Goal: Information Seeking & Learning: Learn about a topic

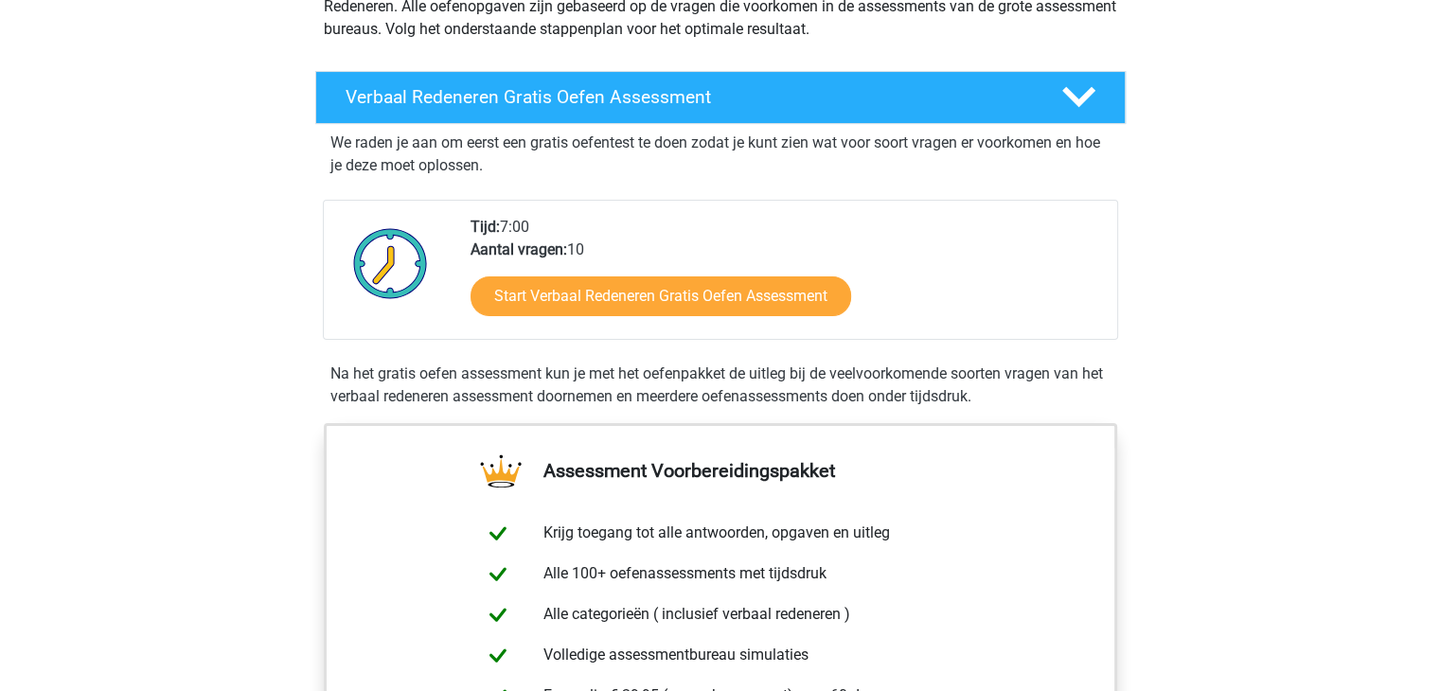
scroll to position [273, 0]
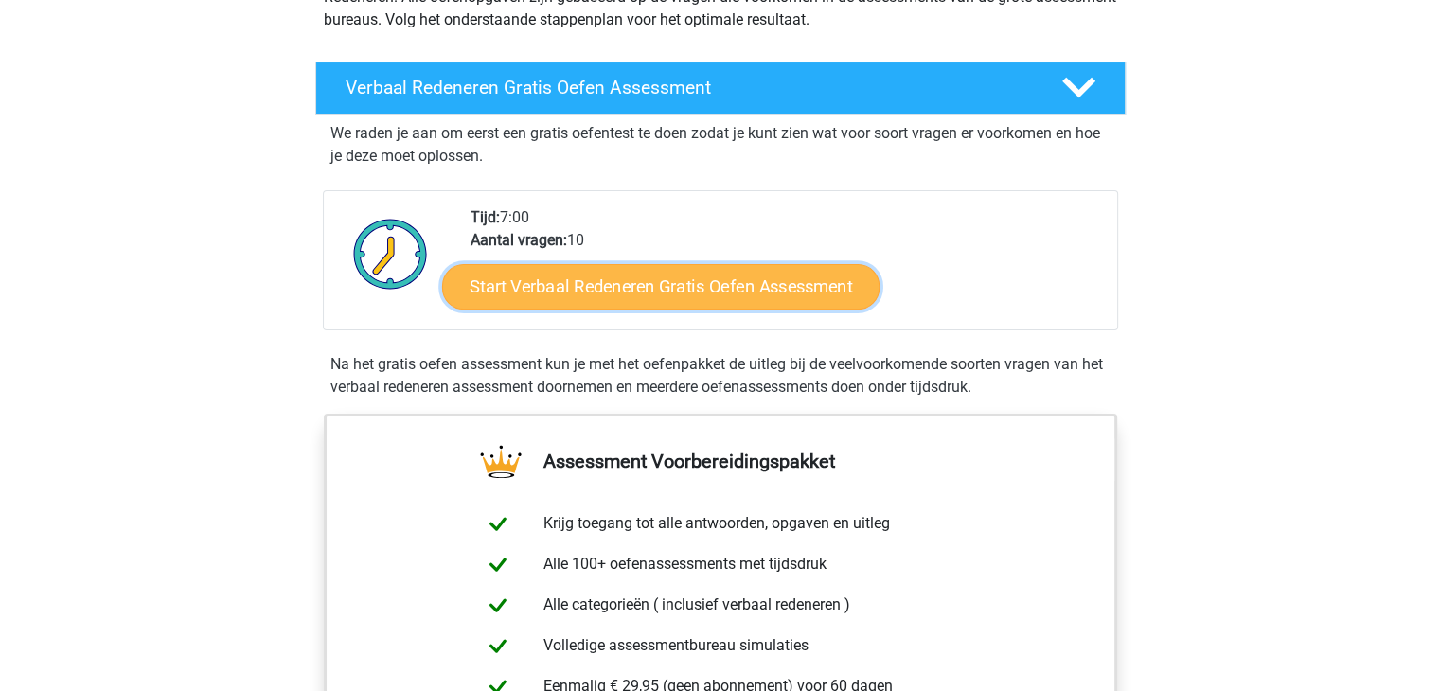
click at [569, 288] on link "Start Verbaal Redeneren Gratis Oefen Assessment" at bounding box center [660, 286] width 437 height 45
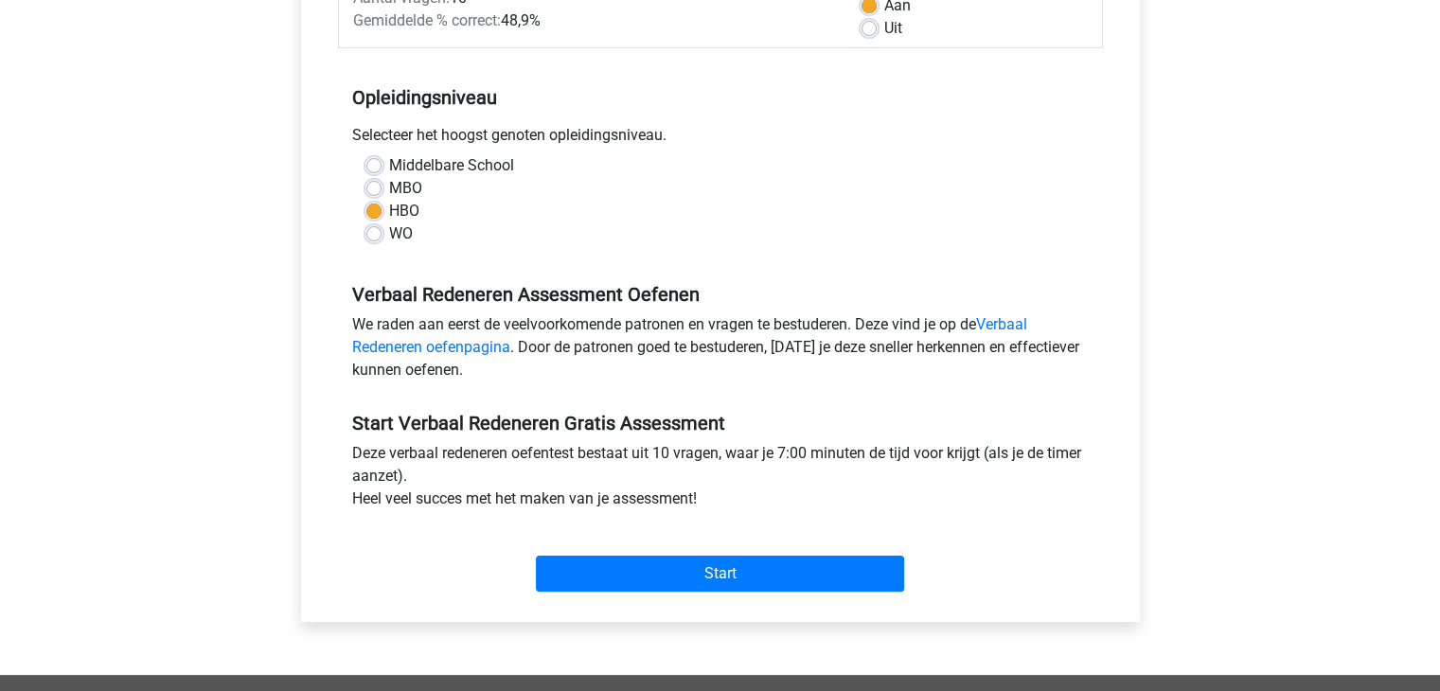
scroll to position [390, 0]
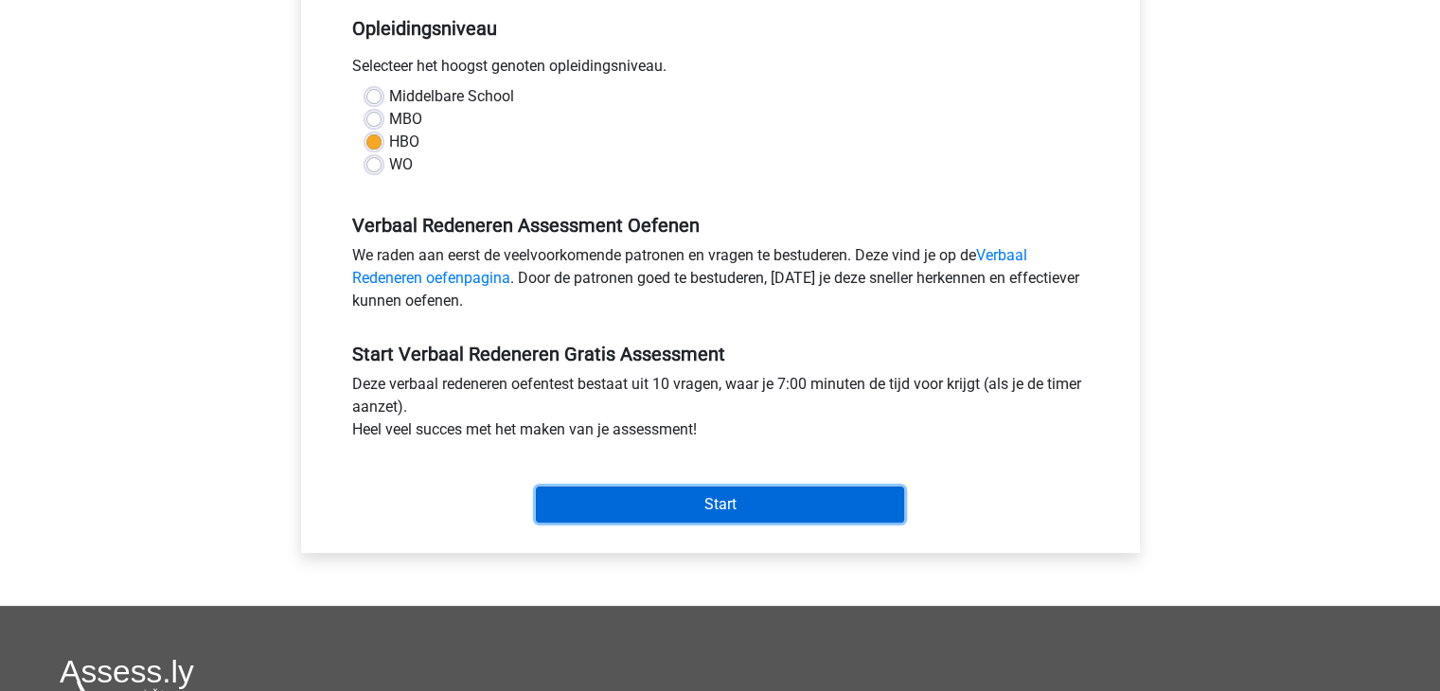
click at [597, 499] on input "Start" at bounding box center [720, 505] width 368 height 36
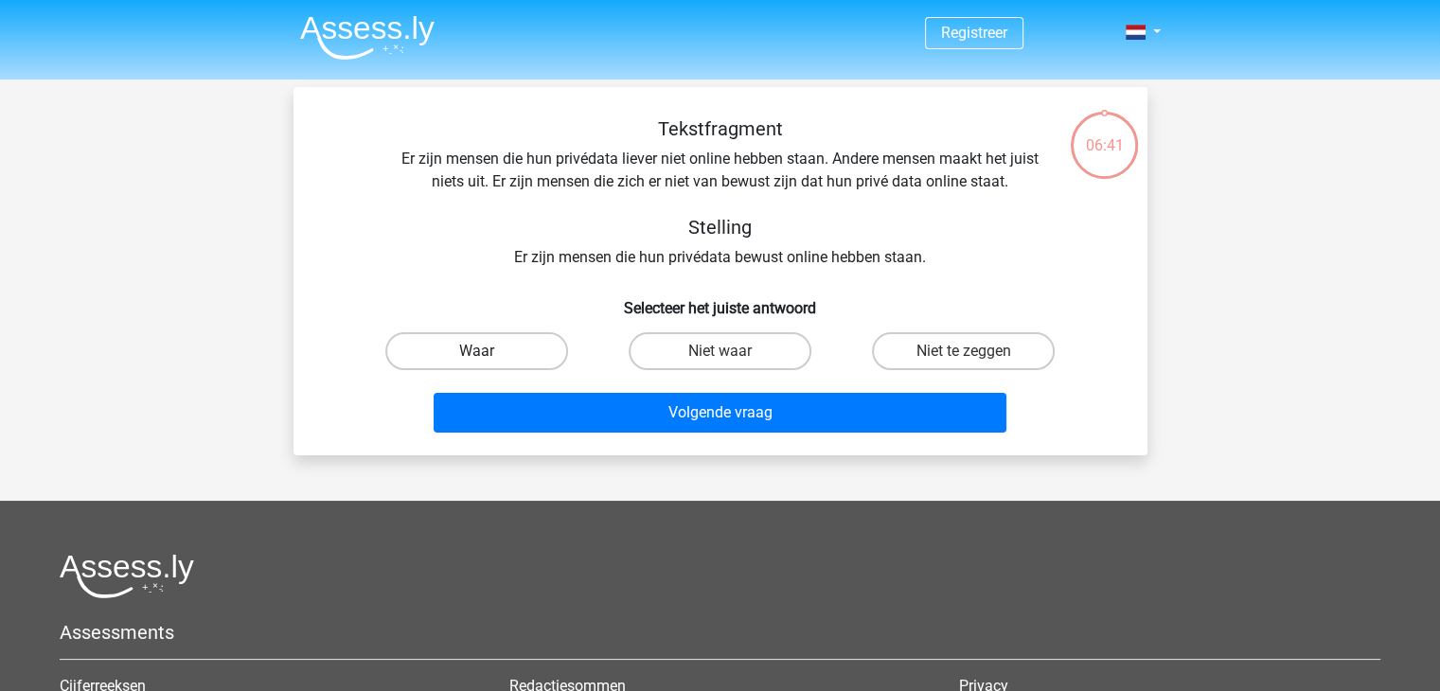
click at [476, 341] on label "Waar" at bounding box center [476, 351] width 183 height 38
click at [476, 351] on input "Waar" at bounding box center [482, 357] width 12 height 12
radio input "true"
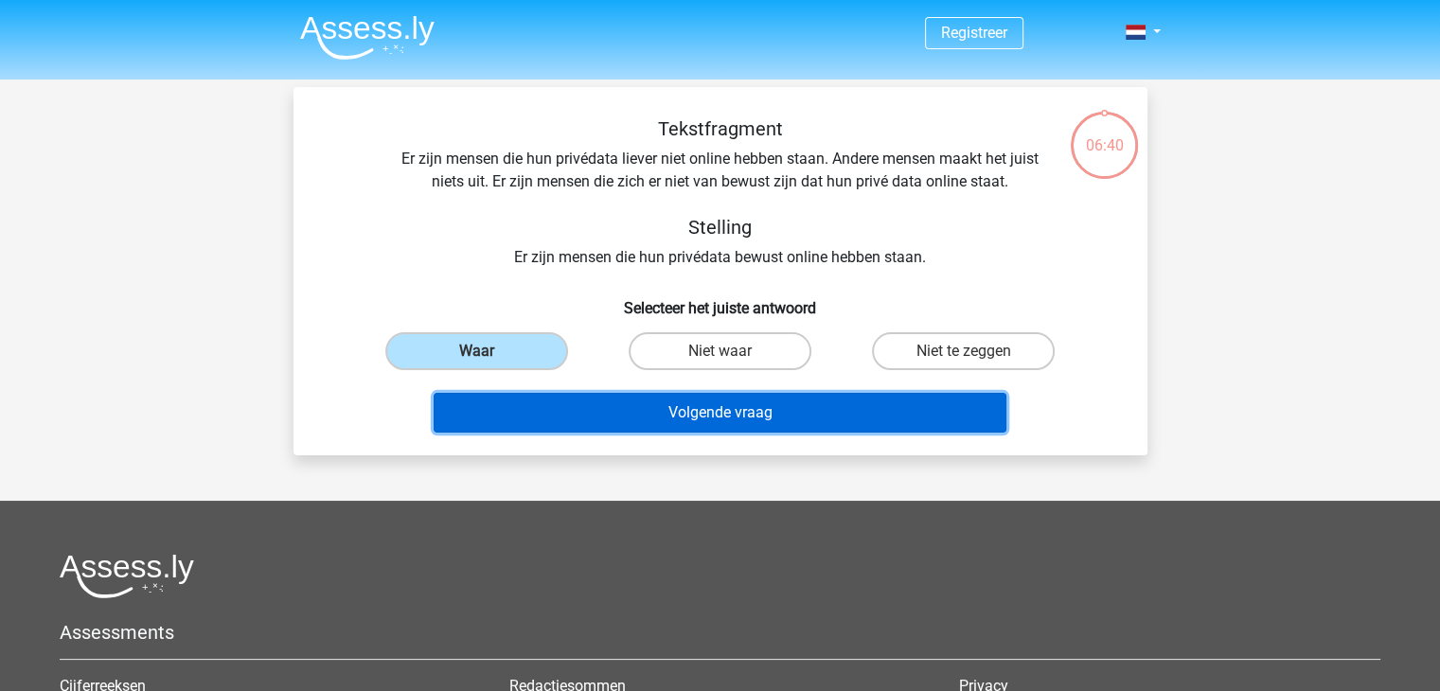
click at [553, 407] on button "Volgende vraag" at bounding box center [720, 413] width 573 height 40
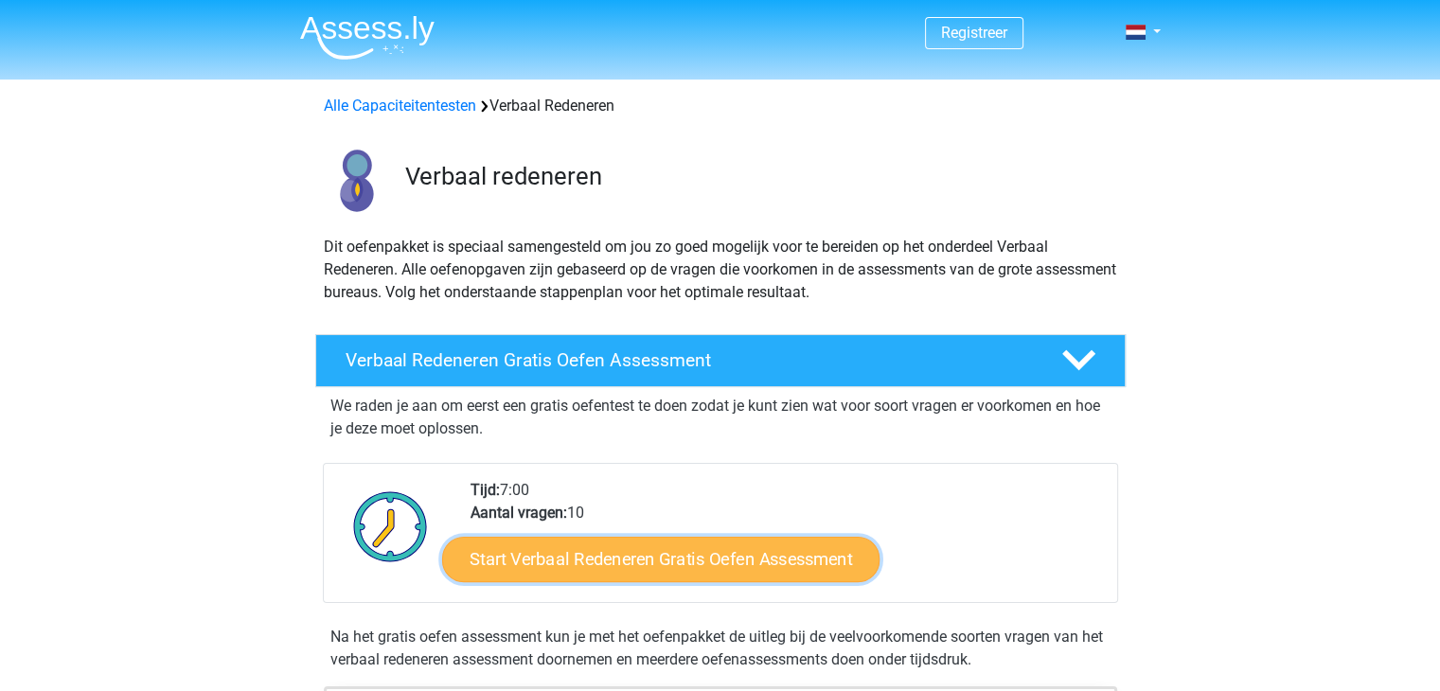
click at [634, 552] on link "Start Verbaal Redeneren Gratis Oefen Assessment" at bounding box center [660, 559] width 437 height 45
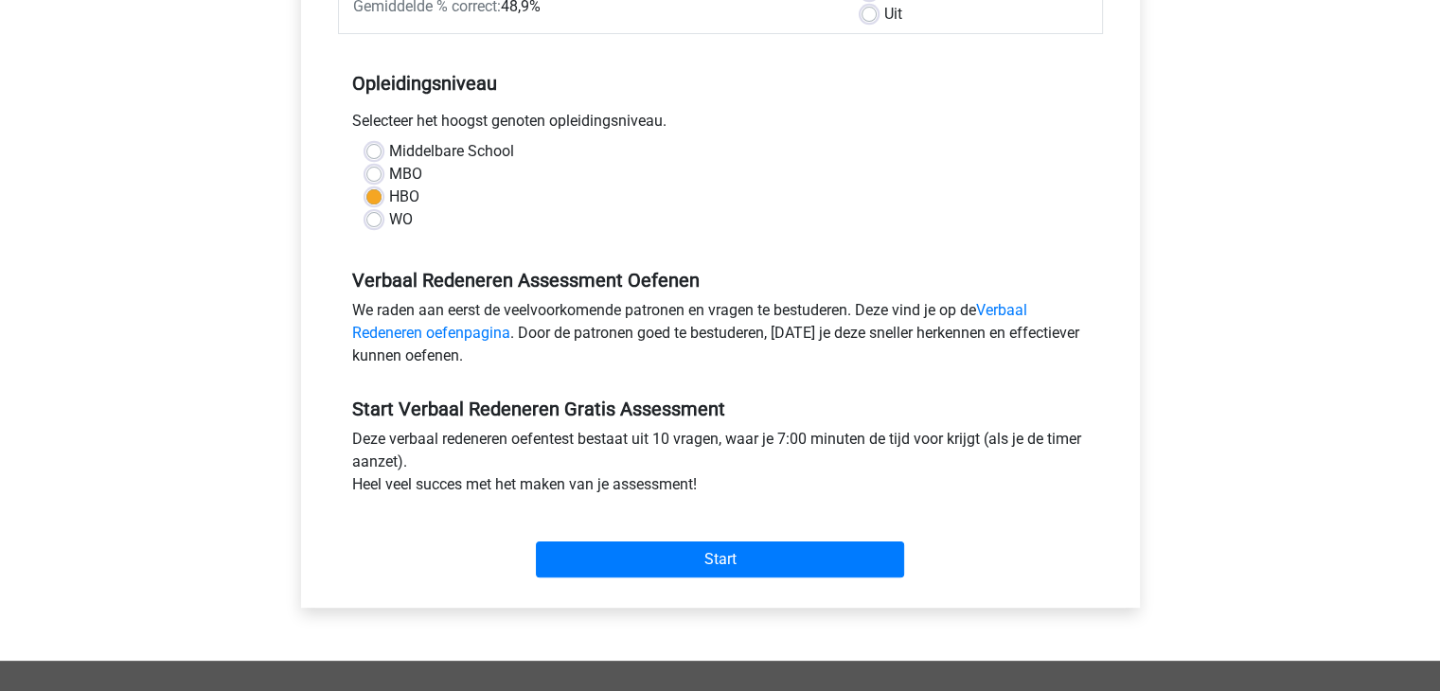
scroll to position [352, 0]
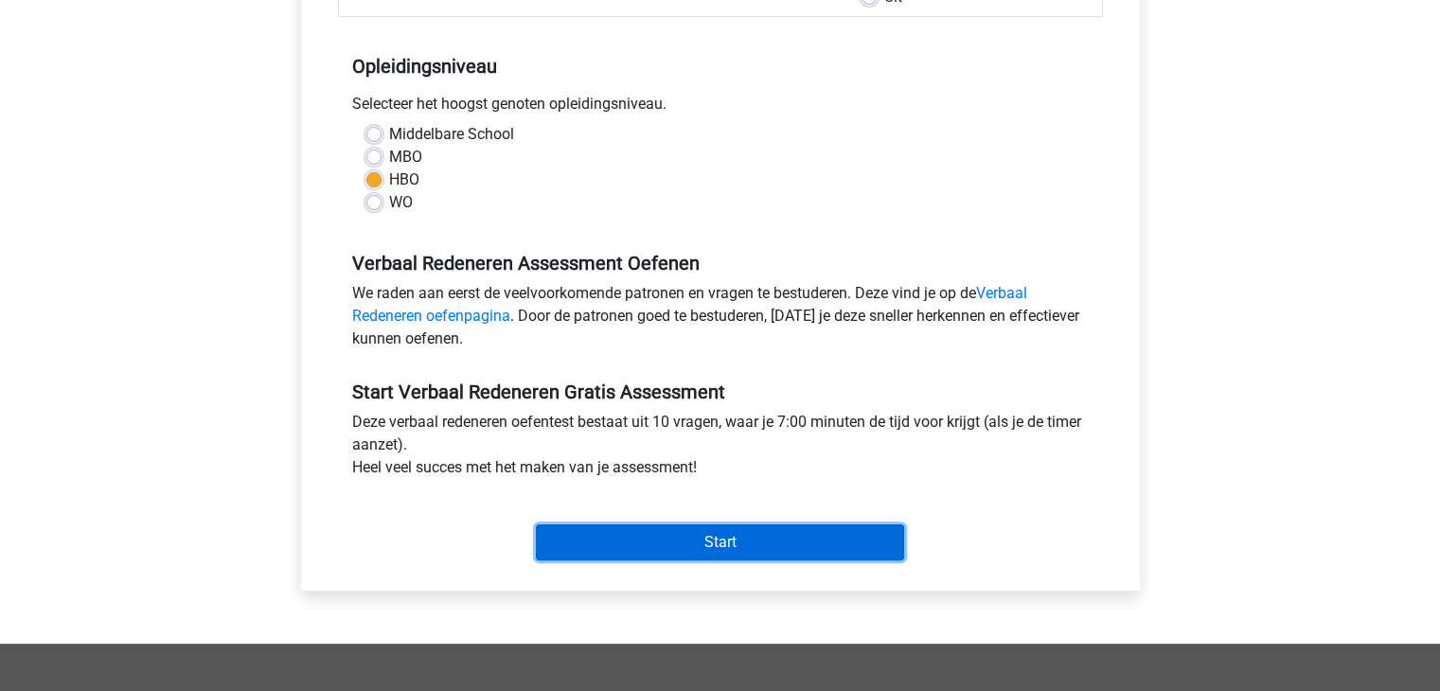
click at [661, 543] on input "Start" at bounding box center [720, 543] width 368 height 36
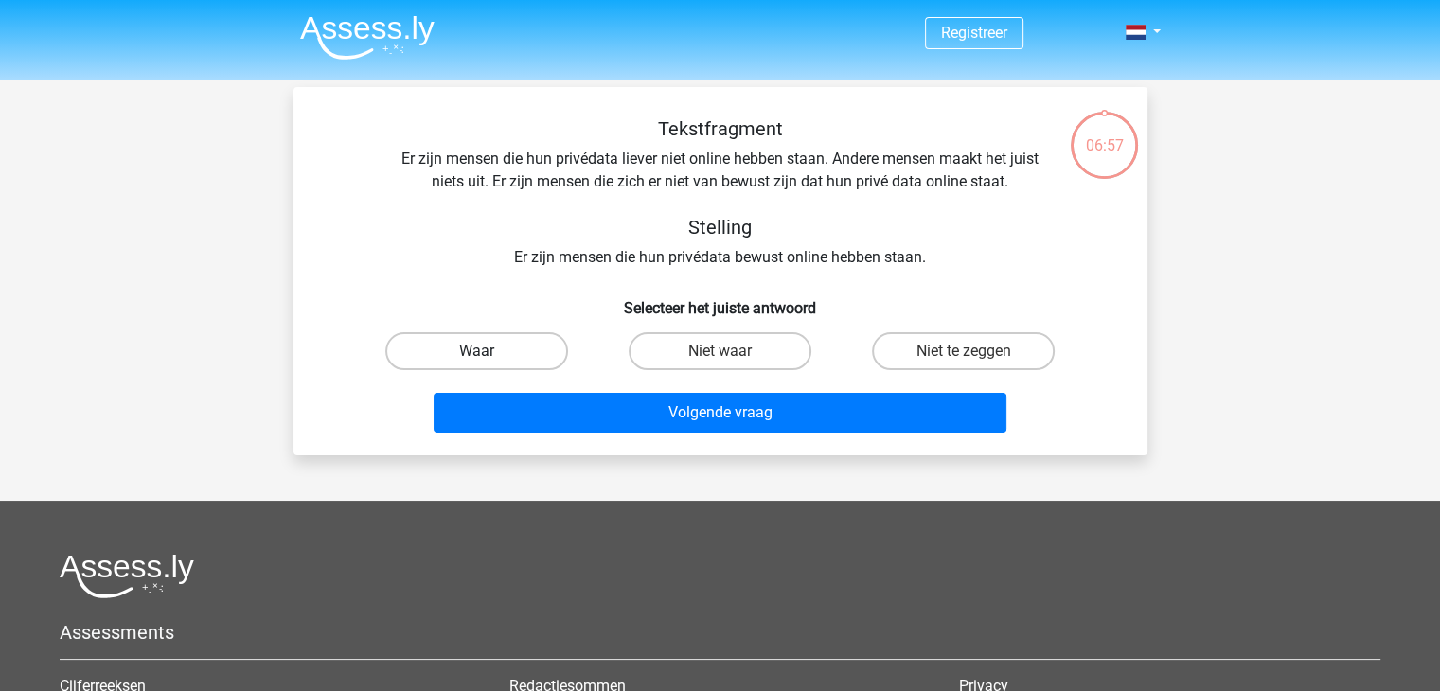
click at [523, 365] on label "Waar" at bounding box center [476, 351] width 183 height 38
click at [489, 364] on input "Waar" at bounding box center [482, 357] width 12 height 12
radio input "true"
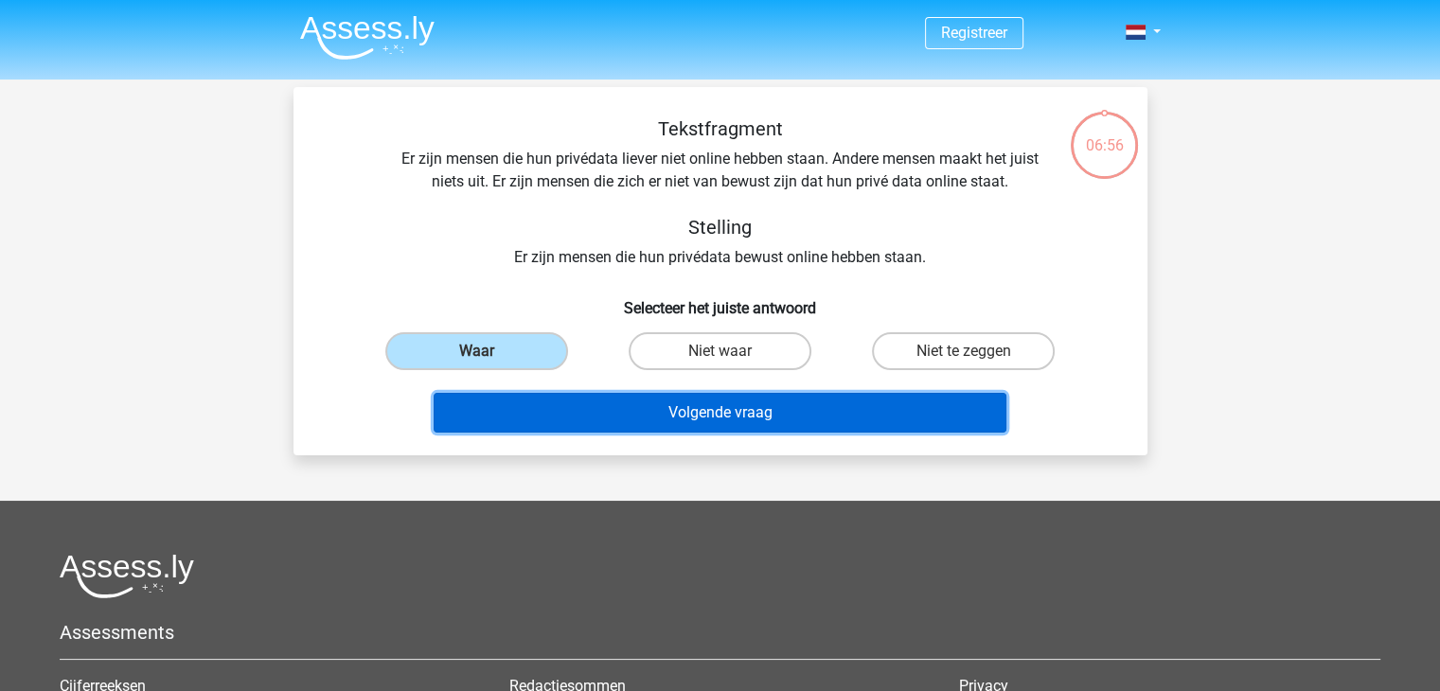
click at [572, 417] on button "Volgende vraag" at bounding box center [720, 413] width 573 height 40
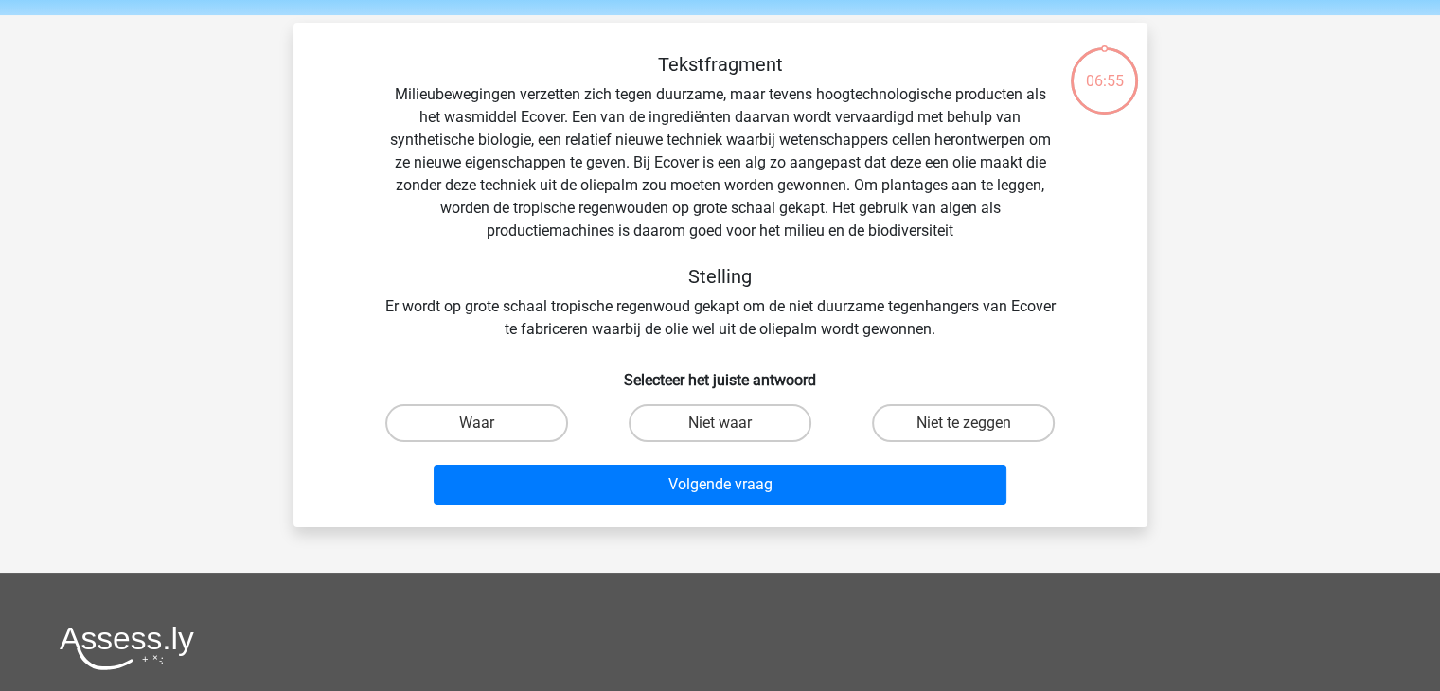
scroll to position [87, 0]
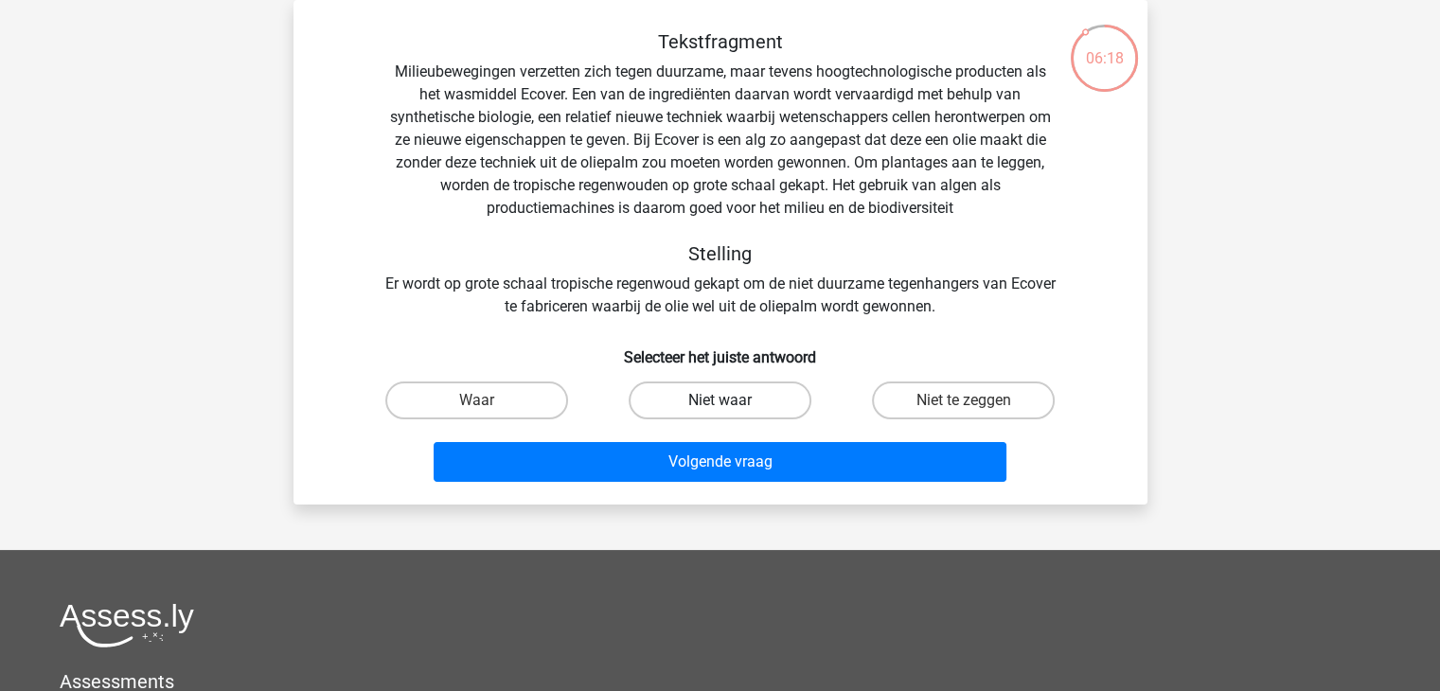
click at [692, 388] on label "Niet waar" at bounding box center [720, 401] width 183 height 38
click at [720, 401] on input "Niet waar" at bounding box center [726, 407] width 12 height 12
radio input "true"
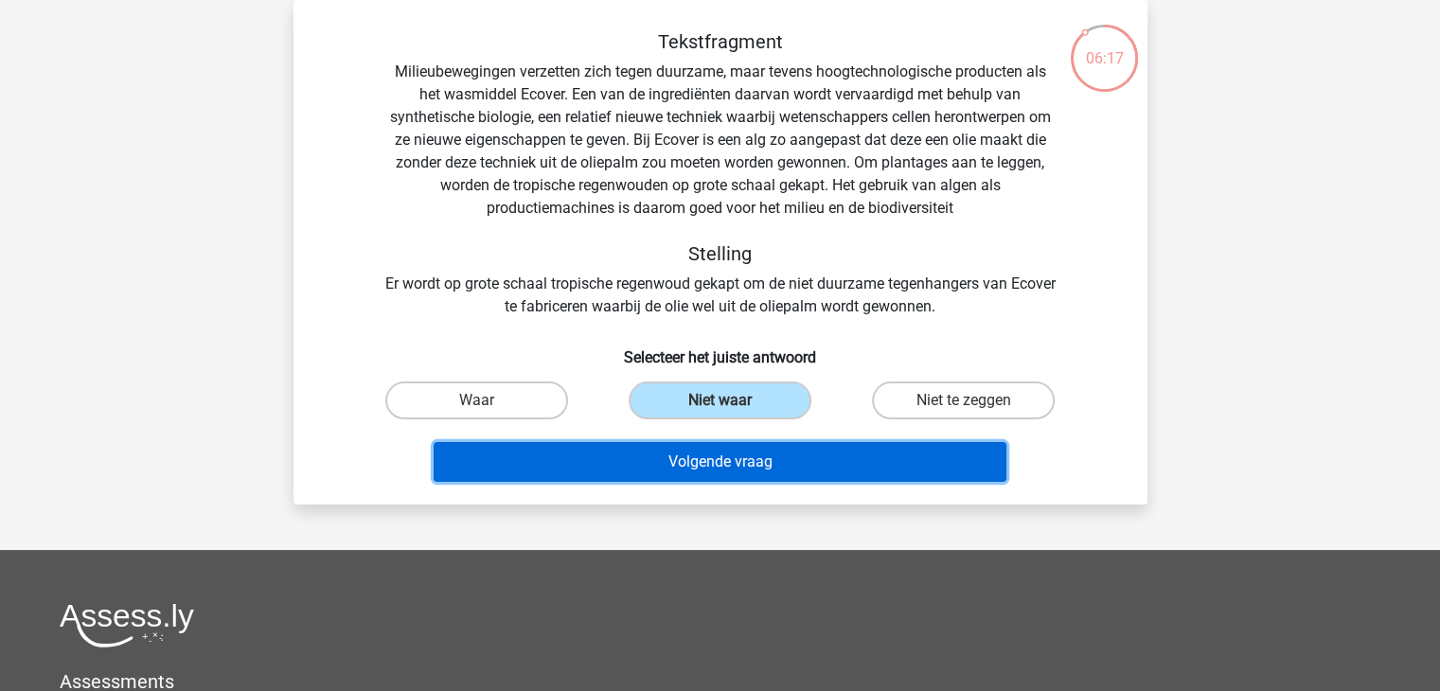
click at [645, 467] on button "Volgende vraag" at bounding box center [720, 462] width 573 height 40
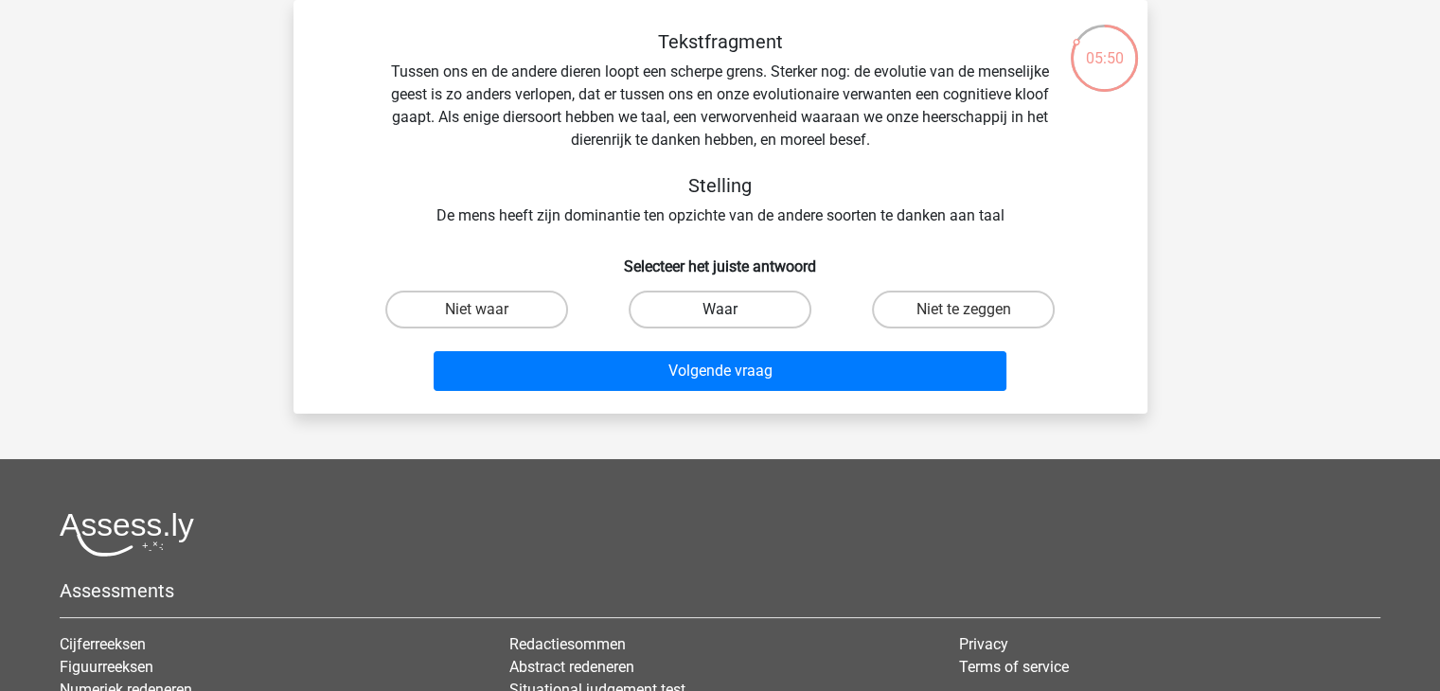
click at [755, 300] on label "Waar" at bounding box center [720, 310] width 183 height 38
click at [732, 310] on input "Waar" at bounding box center [726, 316] width 12 height 12
radio input "true"
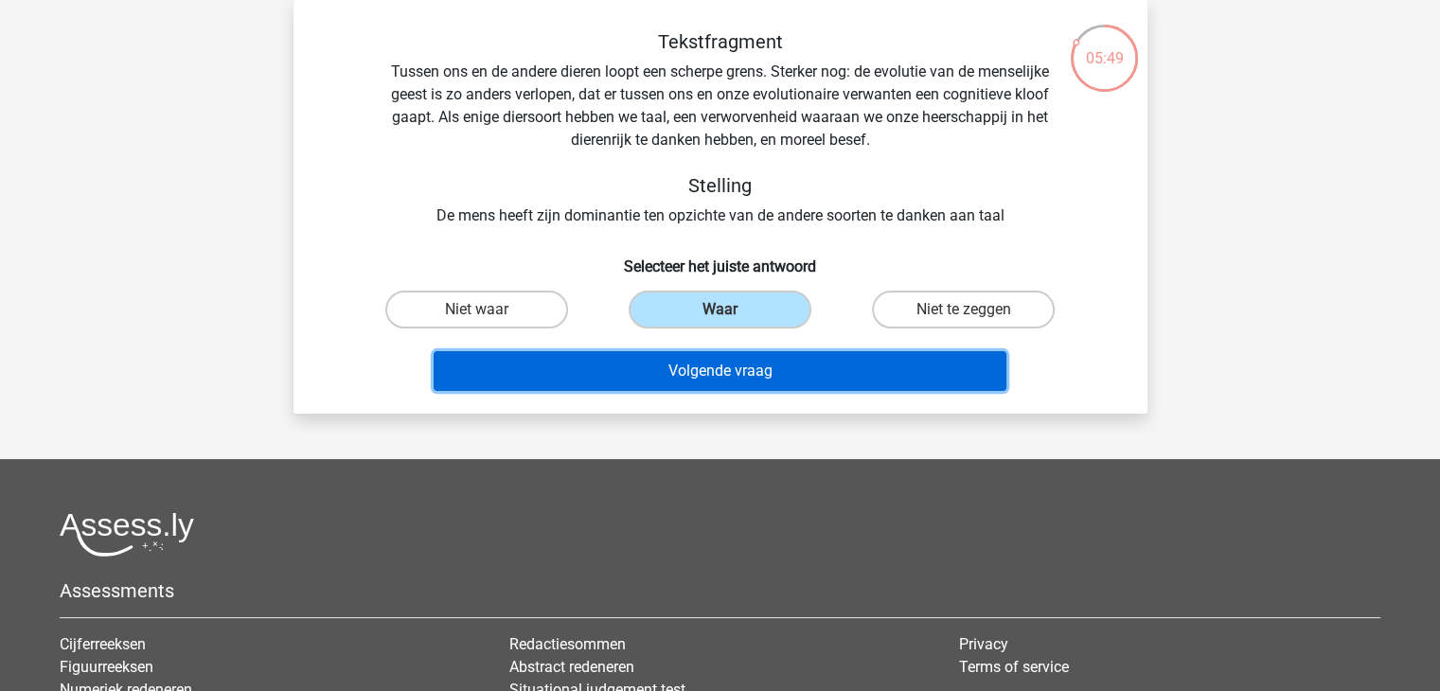
click at [771, 364] on button "Volgende vraag" at bounding box center [720, 371] width 573 height 40
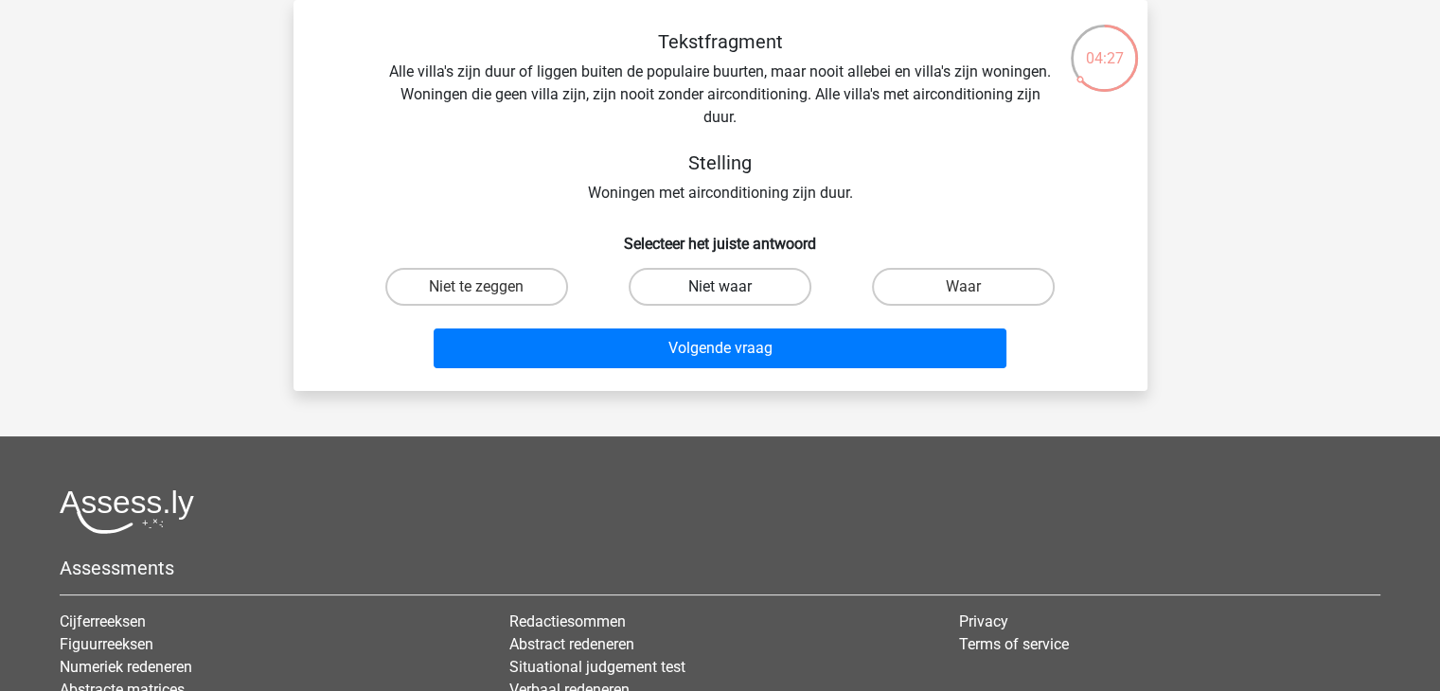
click at [753, 282] on label "Niet waar" at bounding box center [720, 287] width 183 height 38
click at [732, 287] on input "Niet waar" at bounding box center [726, 293] width 12 height 12
radio input "true"
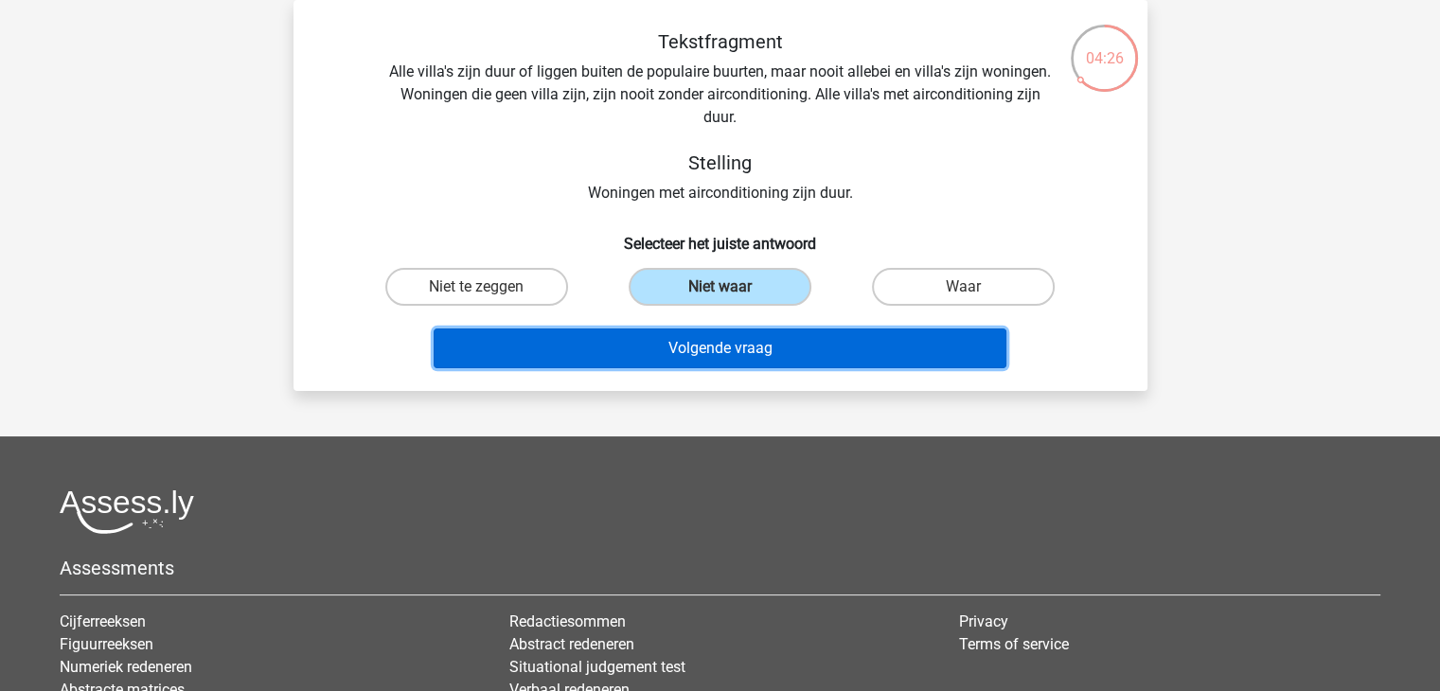
click at [772, 352] on button "Volgende vraag" at bounding box center [720, 349] width 573 height 40
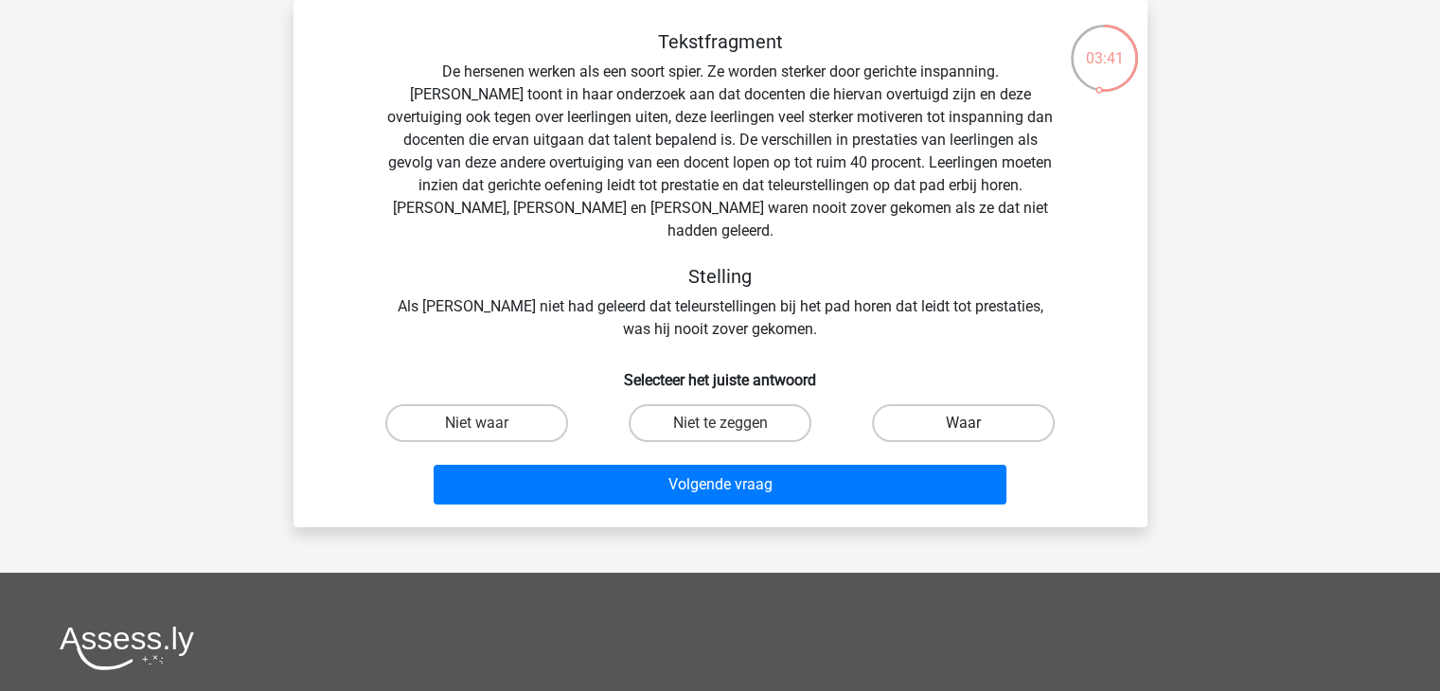
click at [923, 404] on label "Waar" at bounding box center [963, 423] width 183 height 38
click at [964, 423] on input "Waar" at bounding box center [970, 429] width 12 height 12
radio input "true"
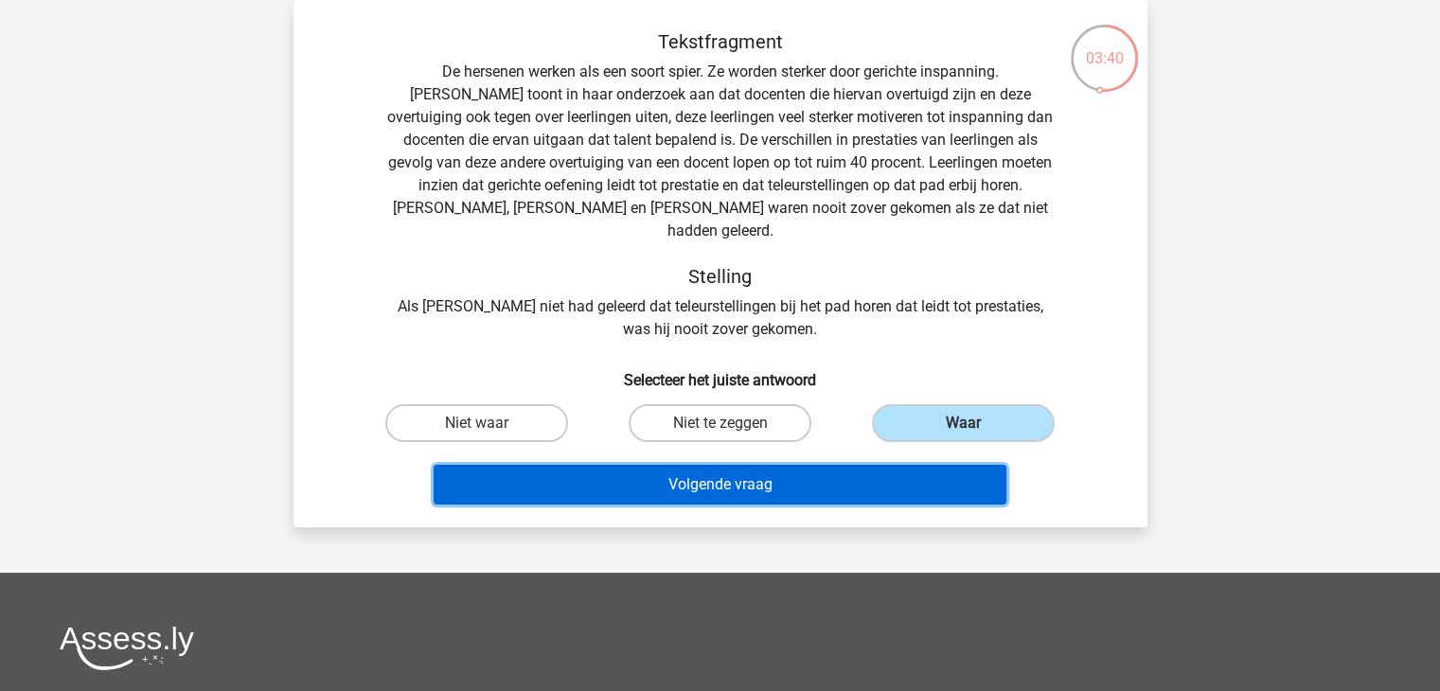
click at [845, 465] on button "Volgende vraag" at bounding box center [720, 485] width 573 height 40
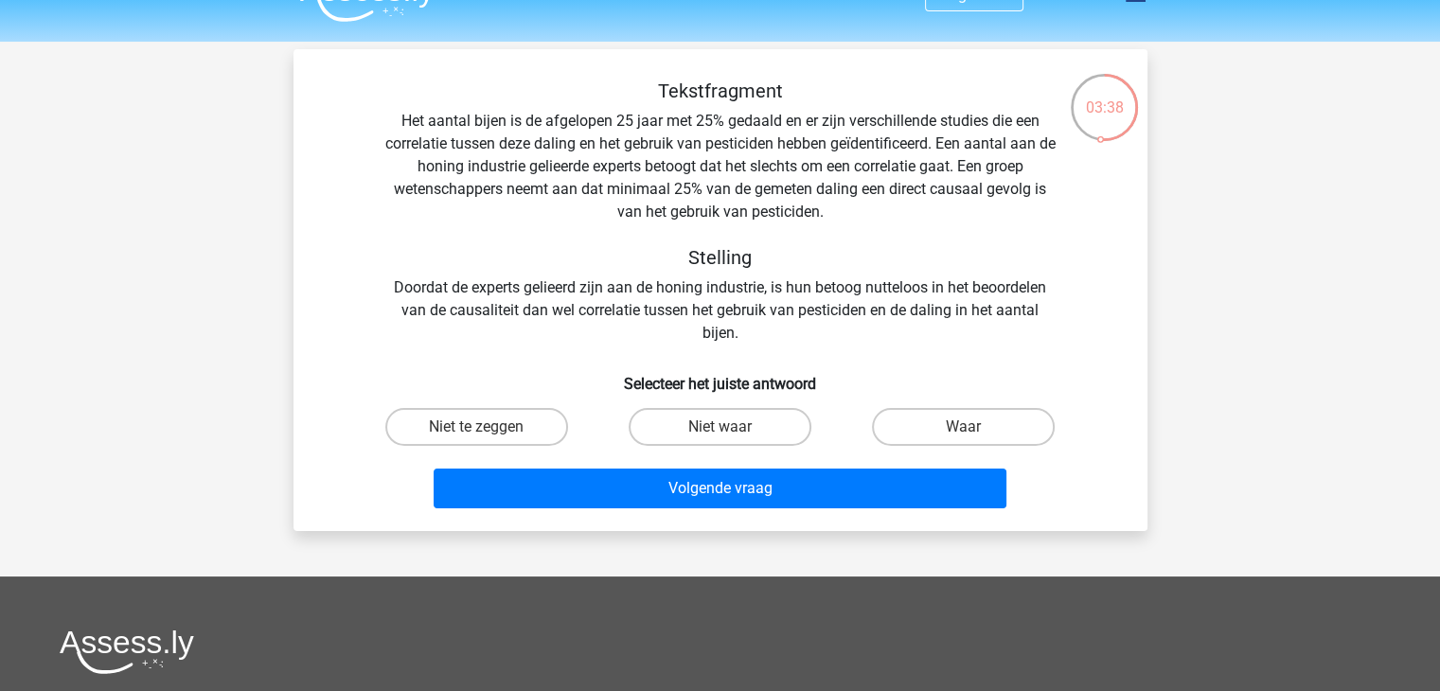
scroll to position [40, 0]
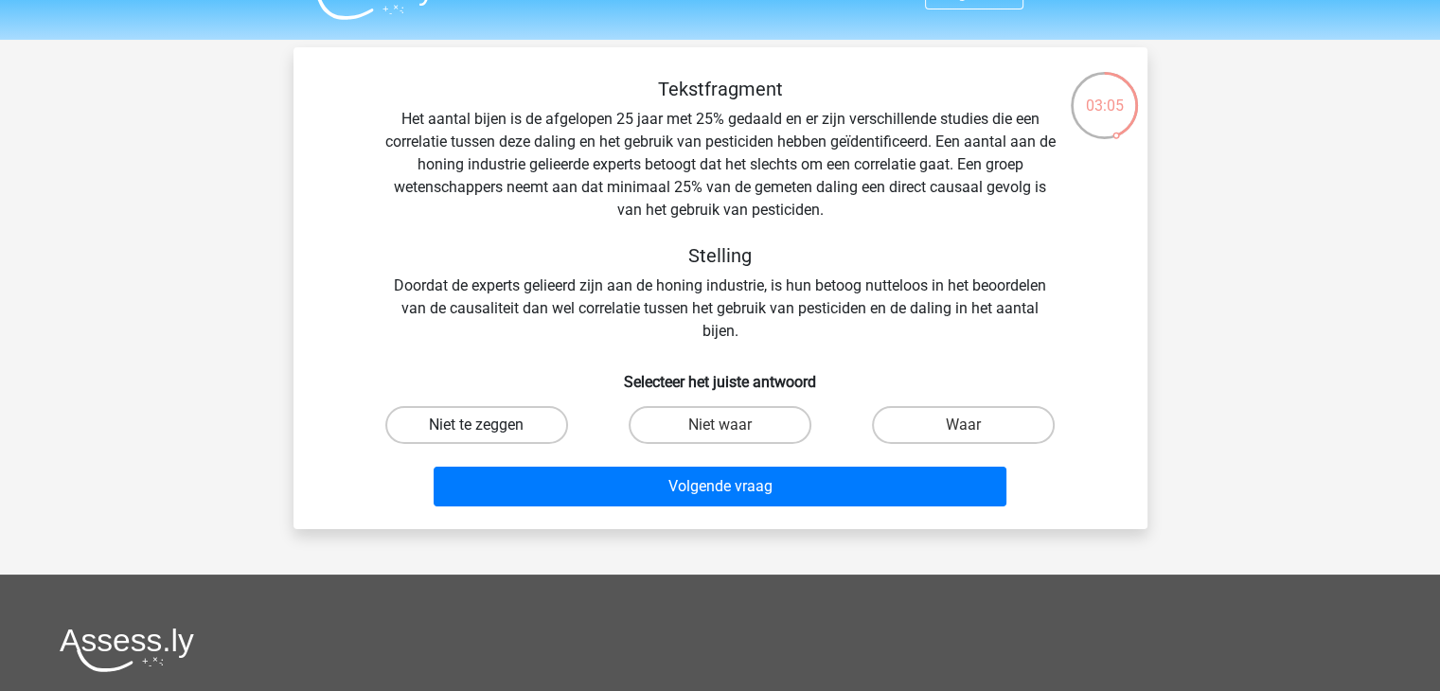
click at [513, 423] on label "Niet te zeggen" at bounding box center [476, 425] width 183 height 38
click at [489, 425] on input "Niet te zeggen" at bounding box center [482, 431] width 12 height 12
radio input "true"
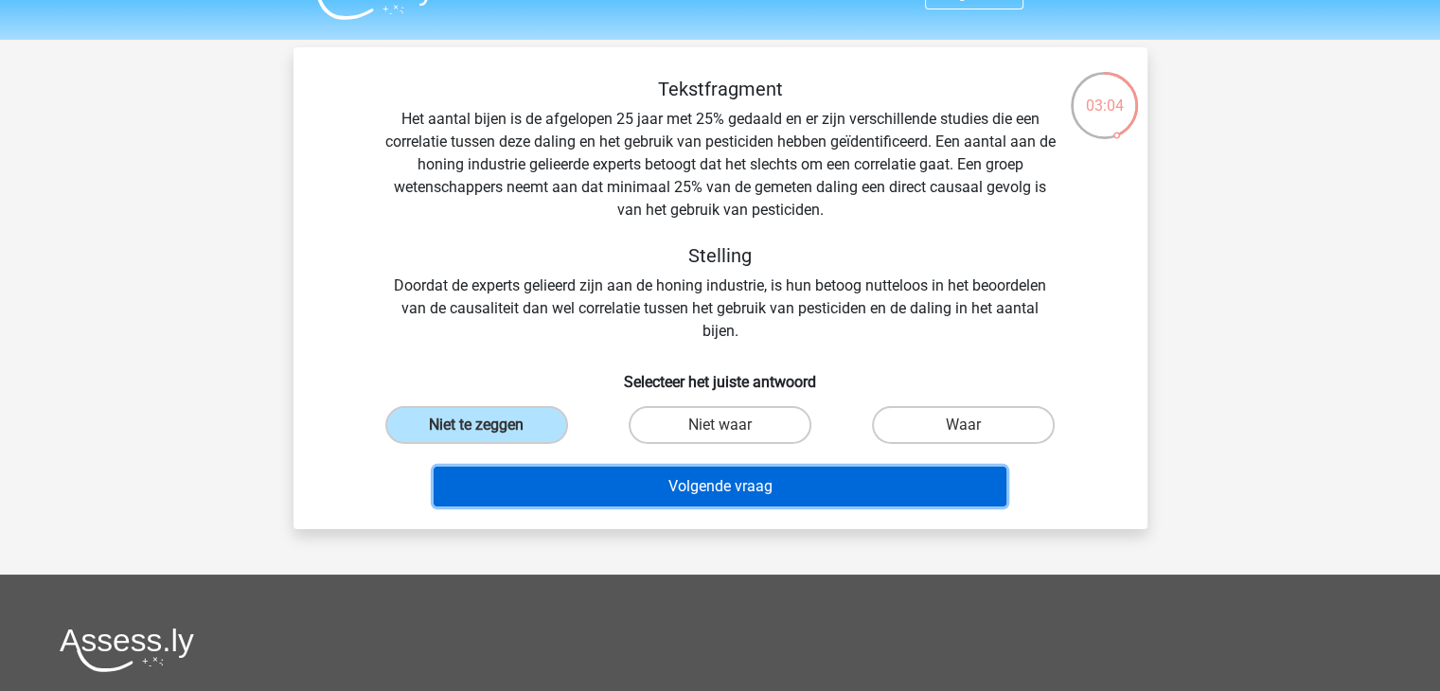
click at [564, 482] on button "Volgende vraag" at bounding box center [720, 487] width 573 height 40
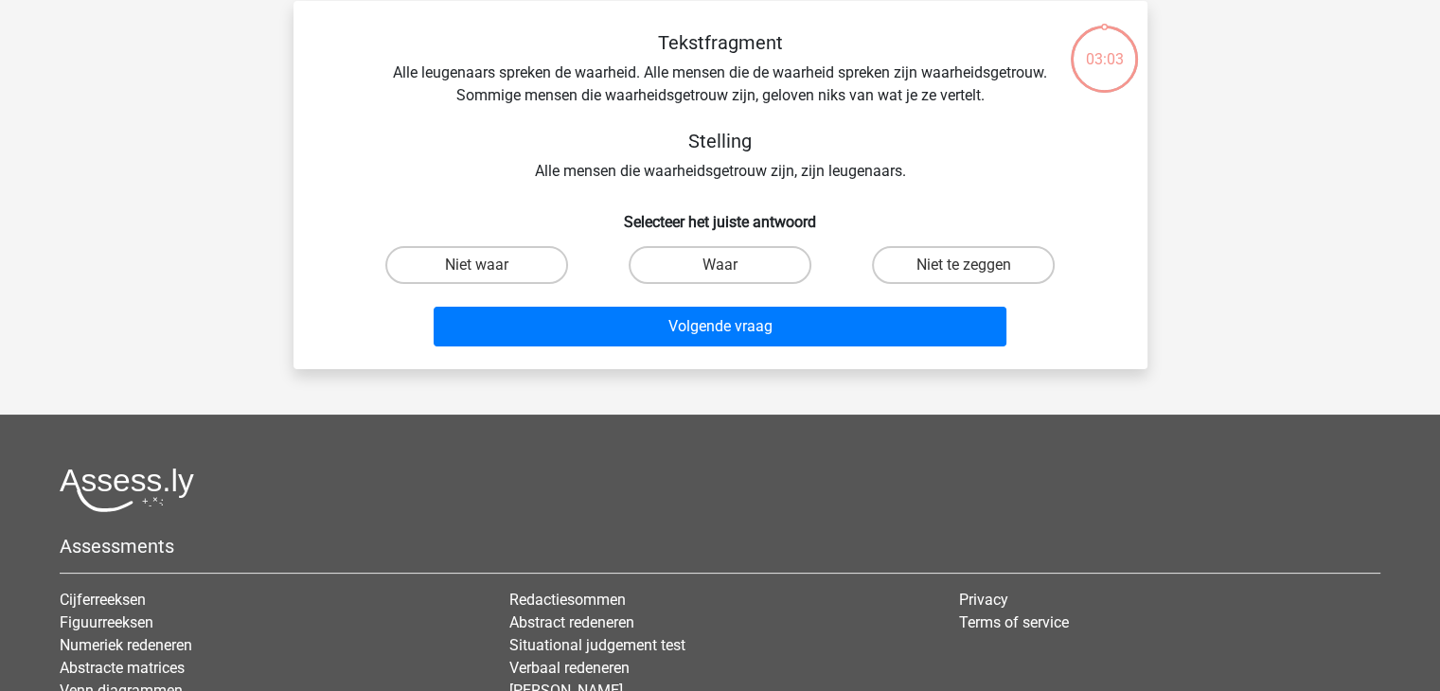
scroll to position [87, 0]
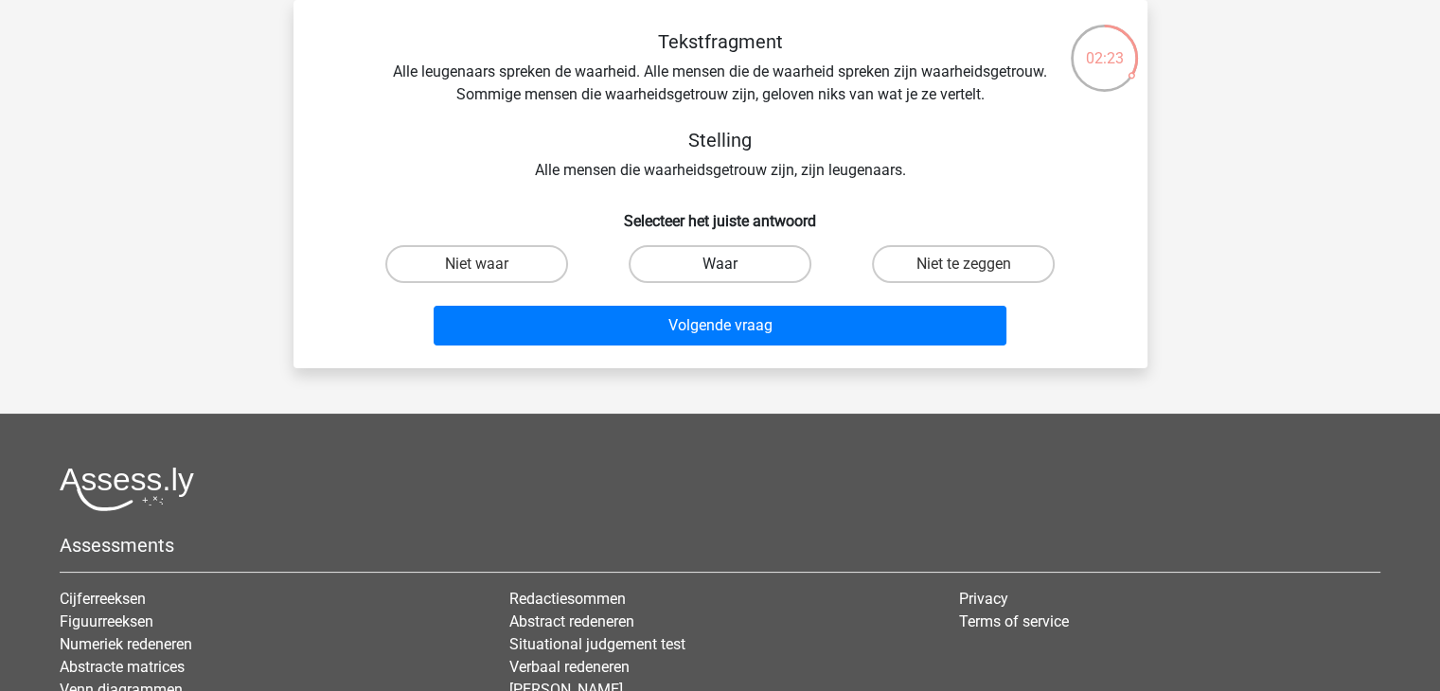
click at [714, 255] on label "Waar" at bounding box center [720, 264] width 183 height 38
click at [720, 264] on input "Waar" at bounding box center [726, 270] width 12 height 12
radio input "true"
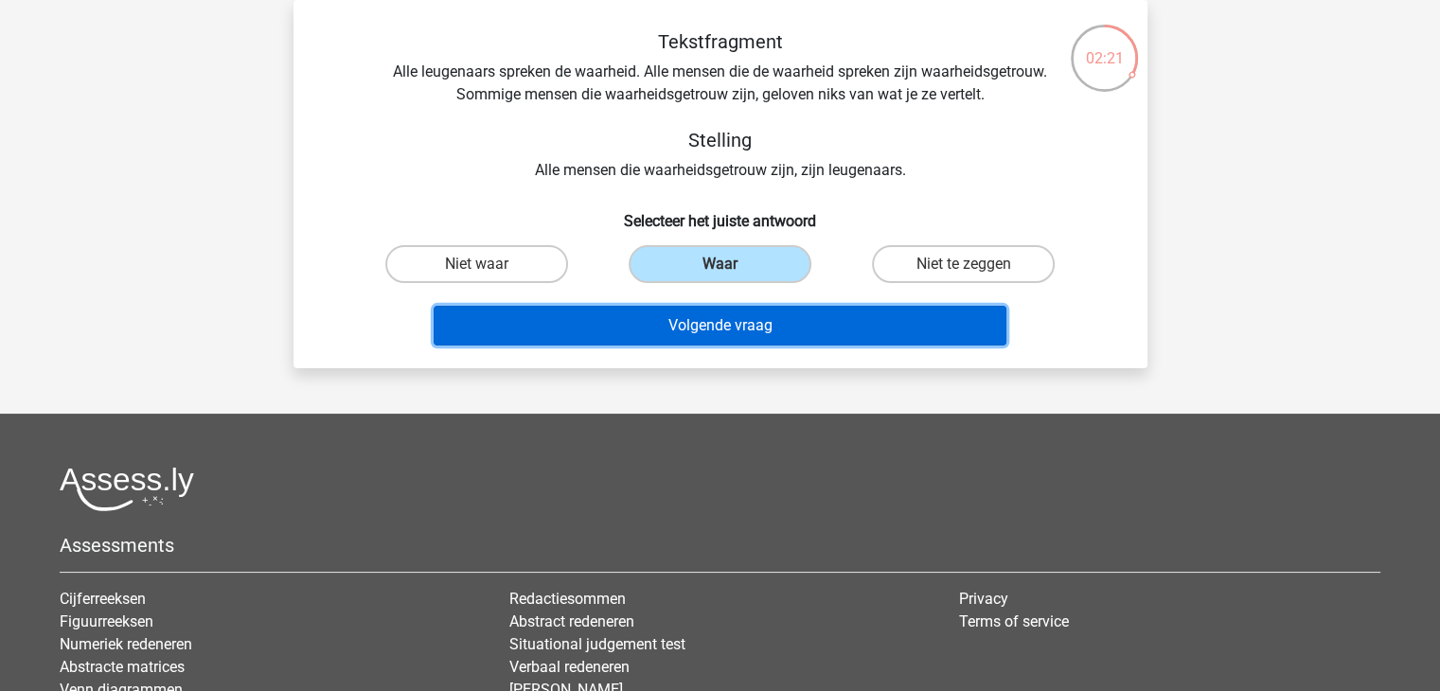
click at [705, 327] on button "Volgende vraag" at bounding box center [720, 326] width 573 height 40
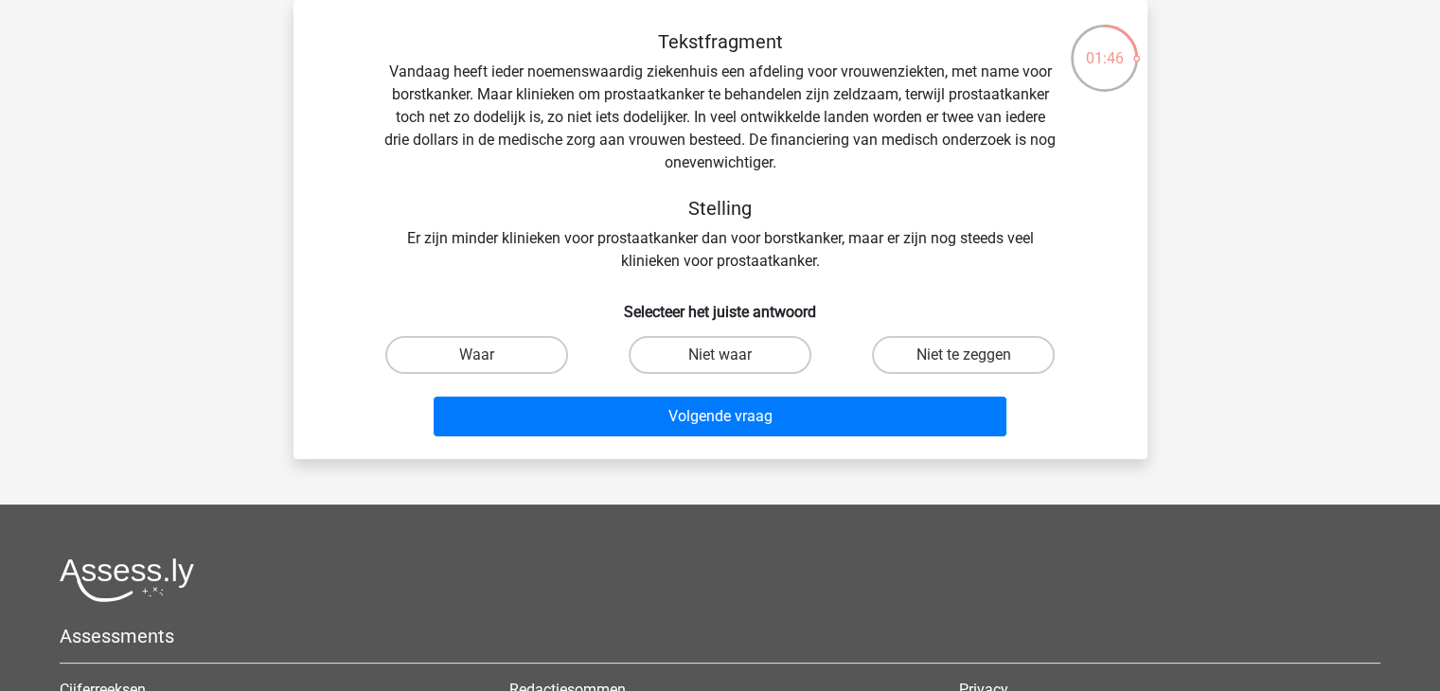
click at [720, 364] on input "Niet waar" at bounding box center [726, 361] width 12 height 12
radio input "true"
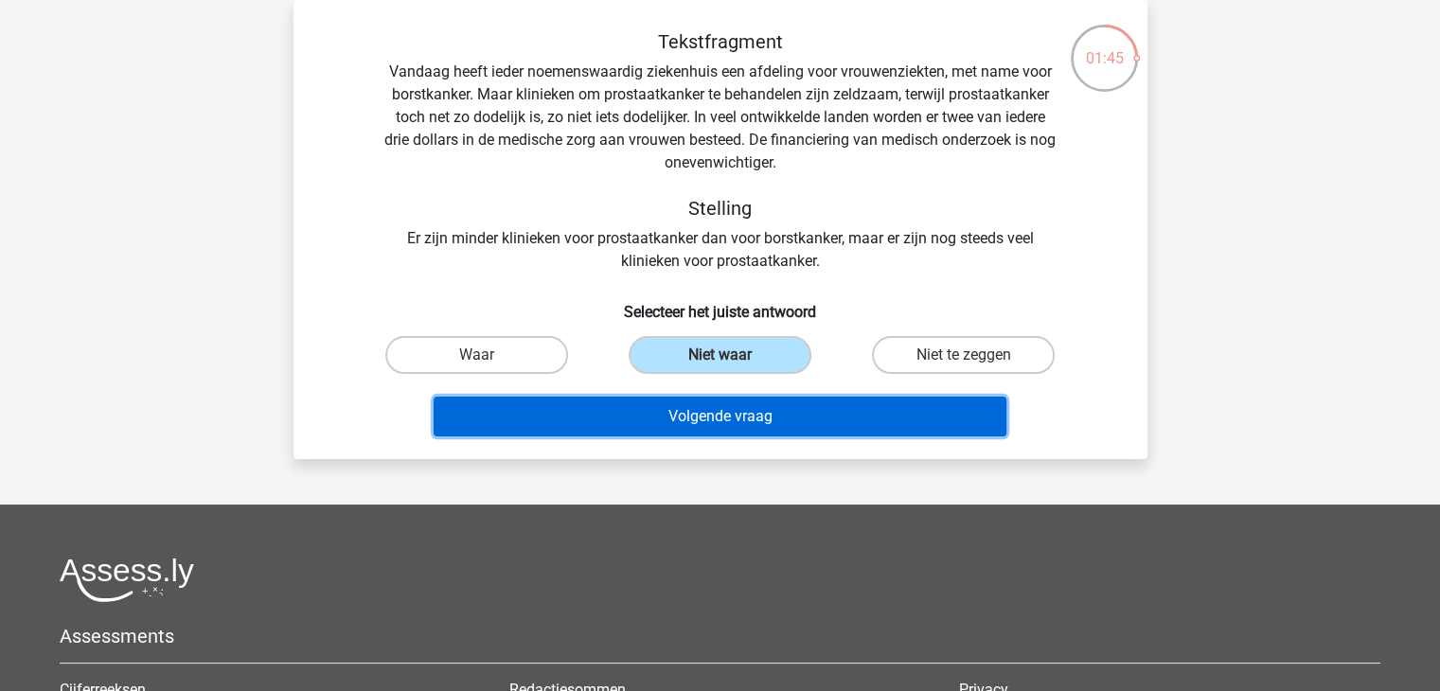
click at [738, 415] on button "Volgende vraag" at bounding box center [720, 417] width 573 height 40
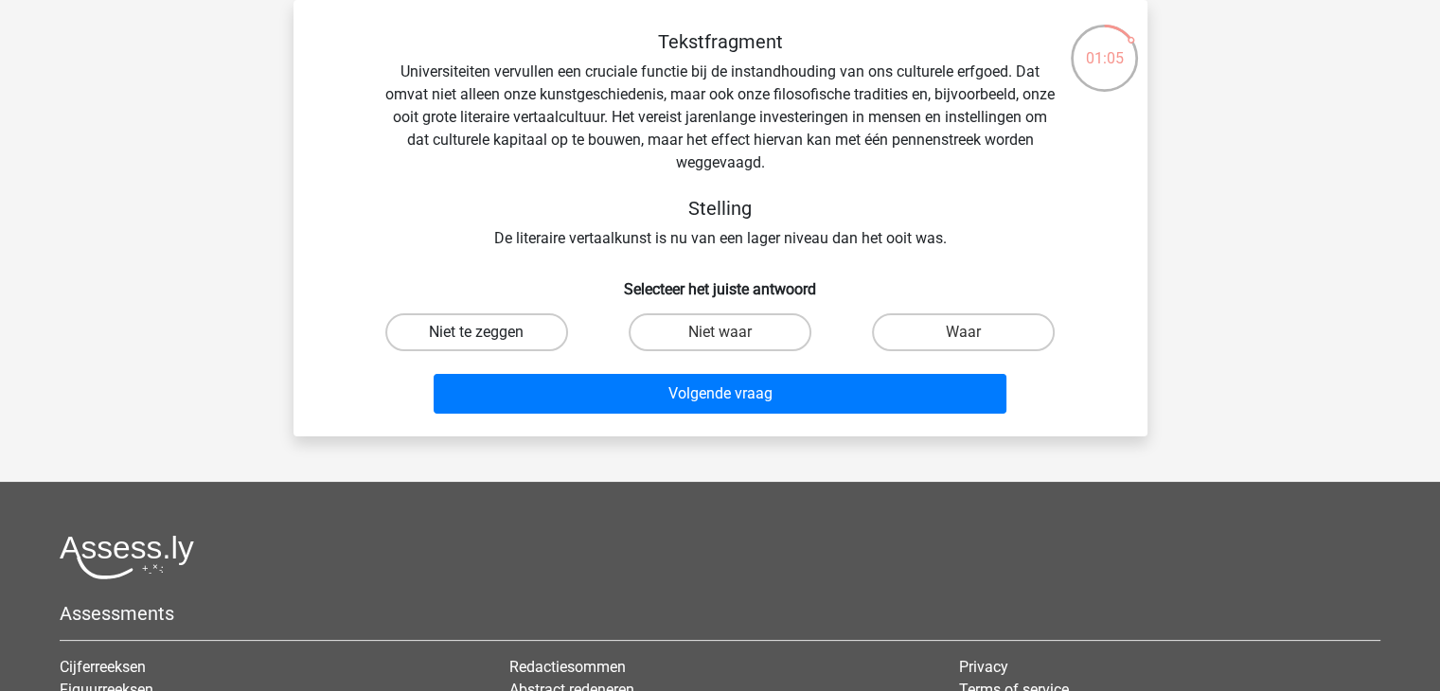
click at [518, 347] on label "Niet te zeggen" at bounding box center [476, 332] width 183 height 38
click at [489, 345] on input "Niet te zeggen" at bounding box center [482, 338] width 12 height 12
radio input "true"
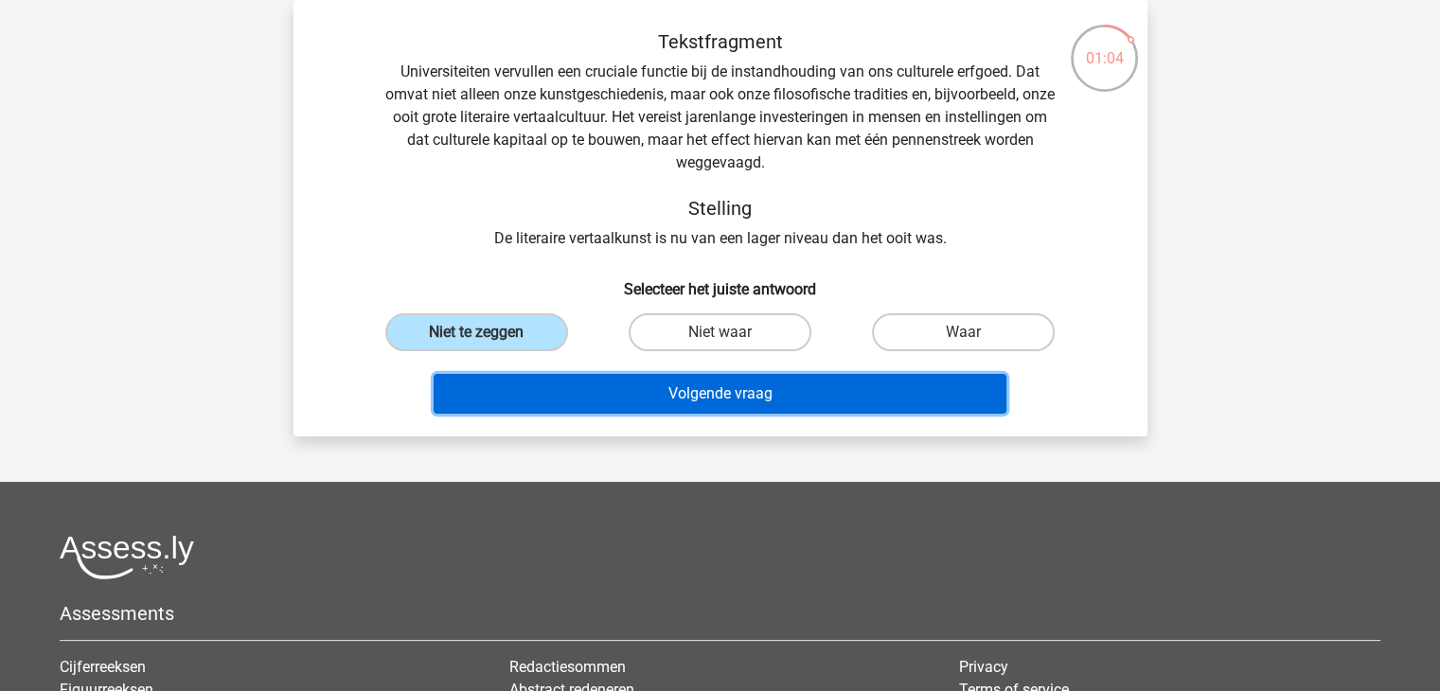
click at [572, 406] on button "Volgende vraag" at bounding box center [720, 394] width 573 height 40
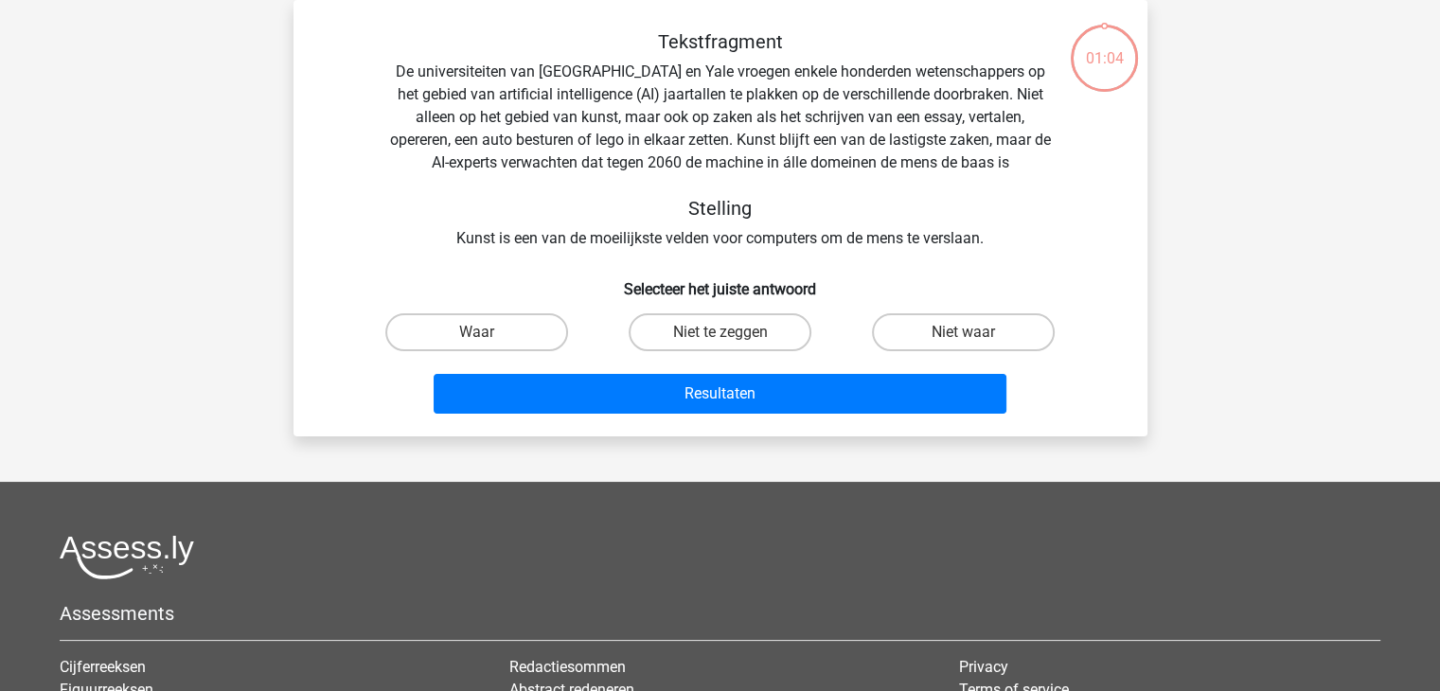
scroll to position [0, 0]
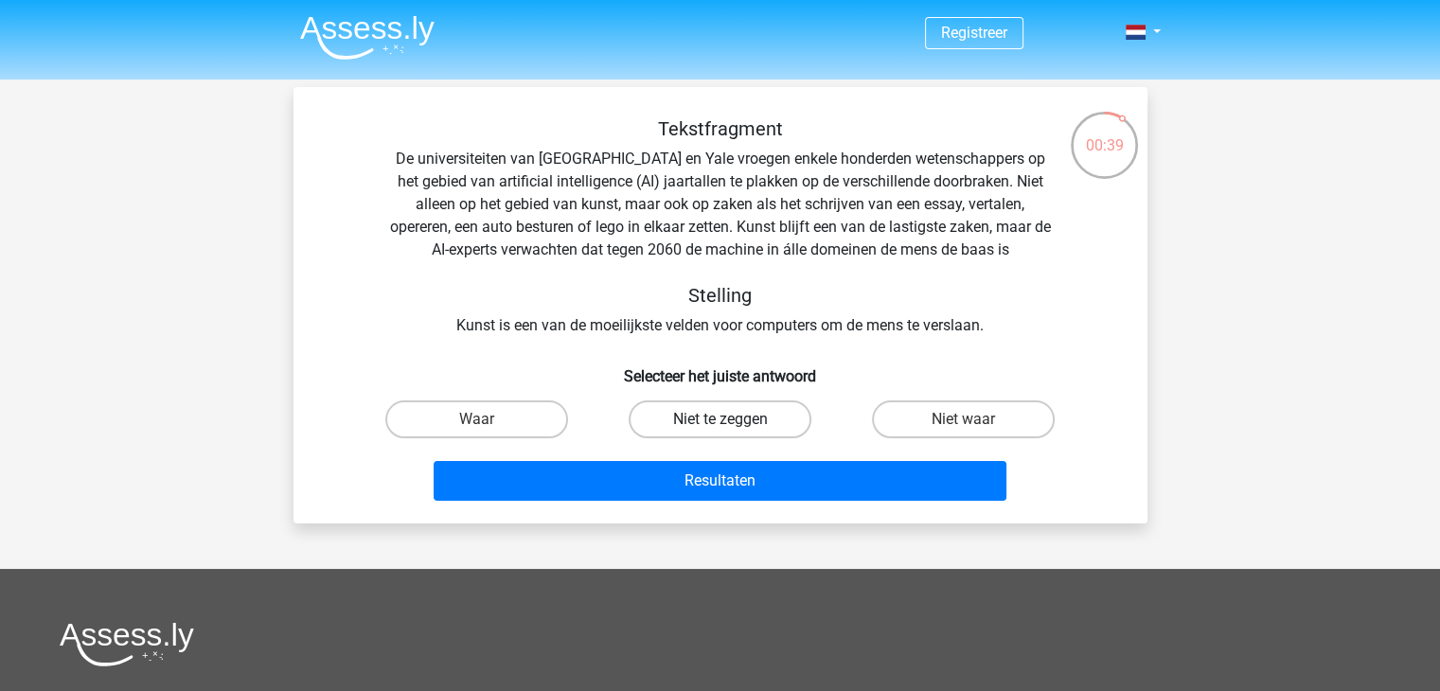
click at [756, 430] on label "Niet te zeggen" at bounding box center [720, 420] width 183 height 38
click at [732, 430] on input "Niet te zeggen" at bounding box center [726, 425] width 12 height 12
radio input "true"
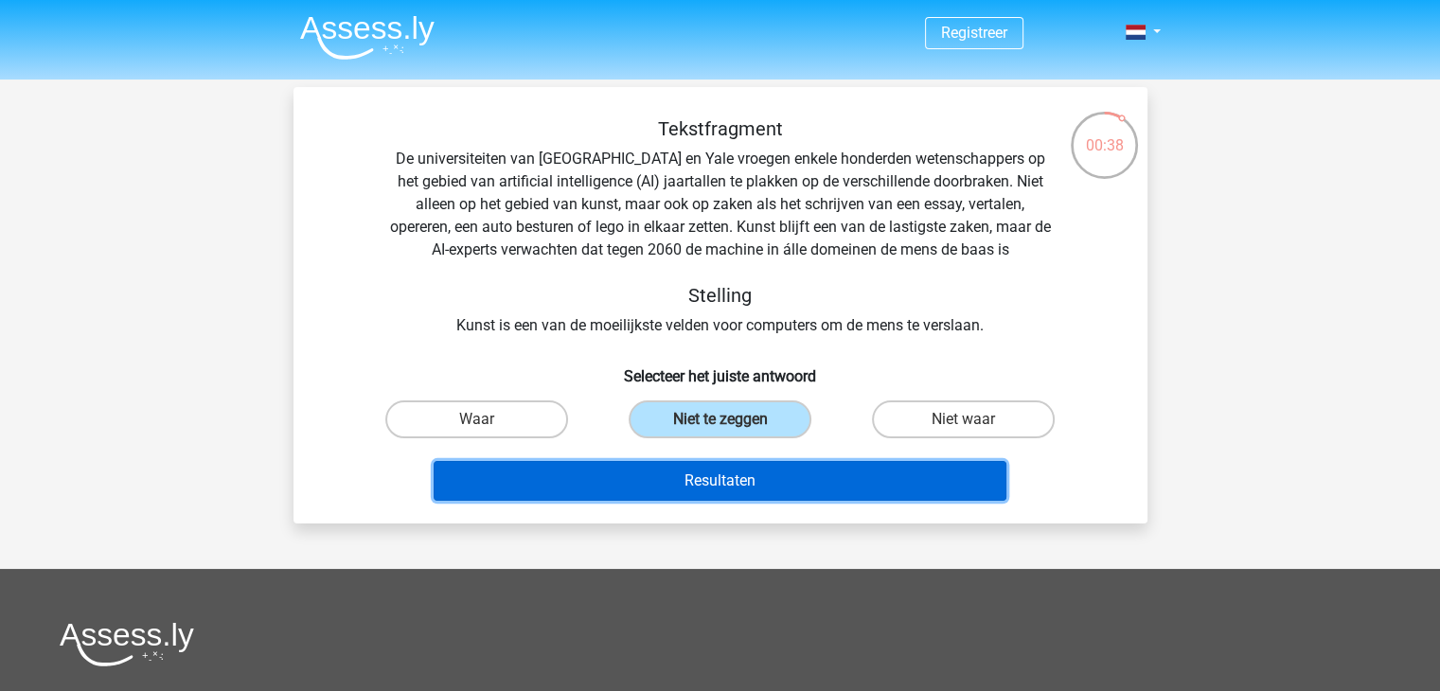
click at [812, 483] on button "Resultaten" at bounding box center [720, 481] width 573 height 40
